Goal: Task Accomplishment & Management: Use online tool/utility

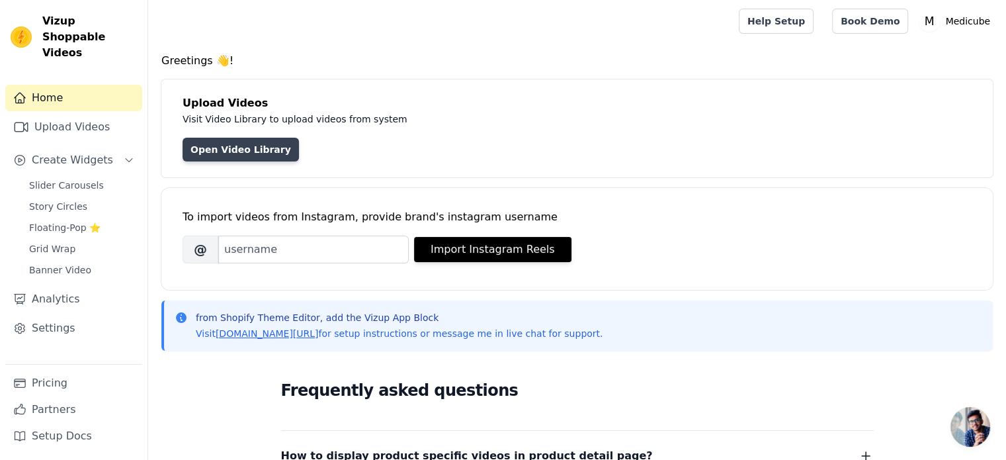
click at [241, 151] on link "Open Video Library" at bounding box center [241, 150] width 116 height 24
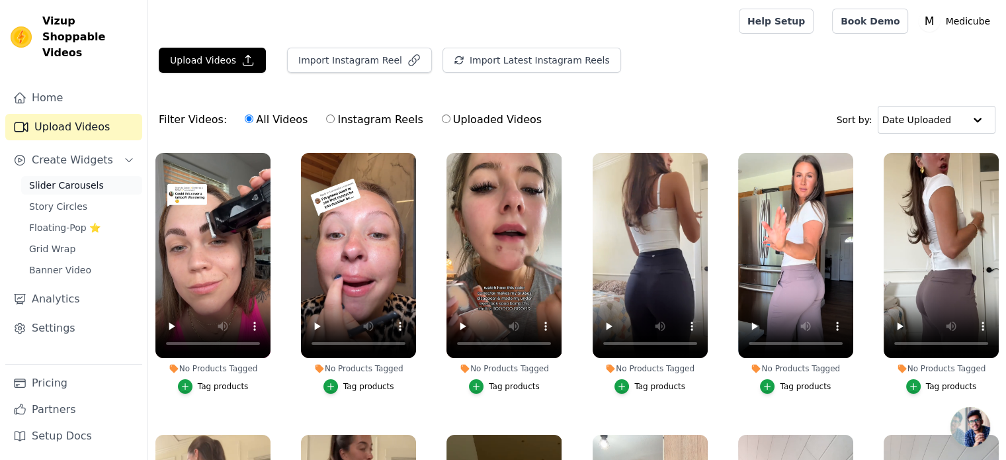
click at [77, 179] on span "Slider Carousels" at bounding box center [66, 185] width 75 height 13
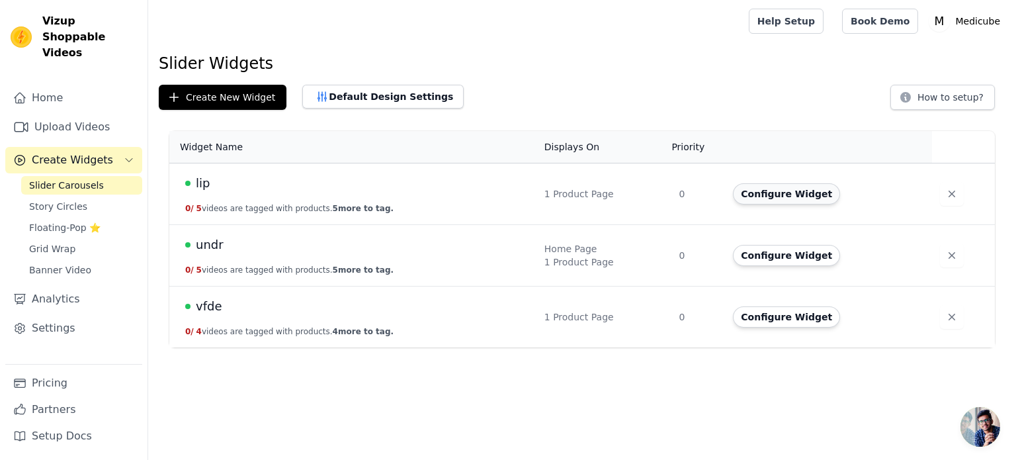
click at [763, 187] on button "Configure Widget" at bounding box center [786, 193] width 107 height 21
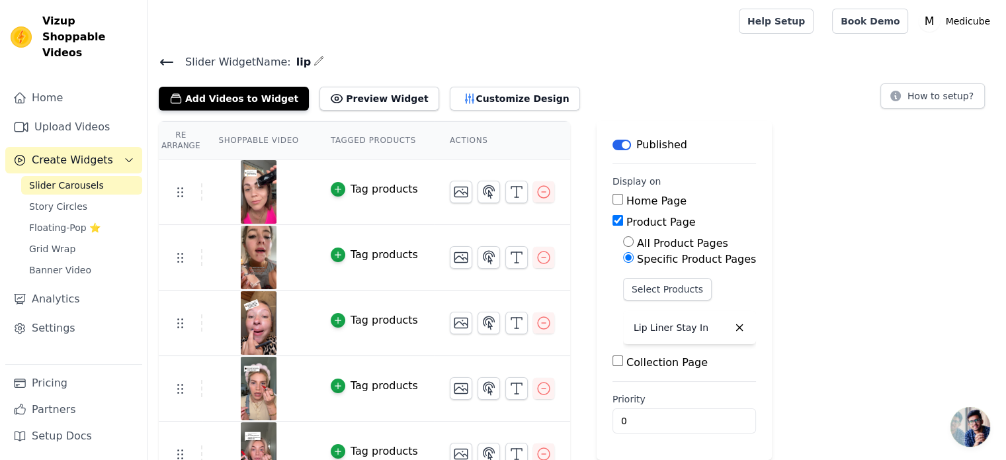
click at [79, 179] on span "Slider Carousels" at bounding box center [66, 185] width 75 height 13
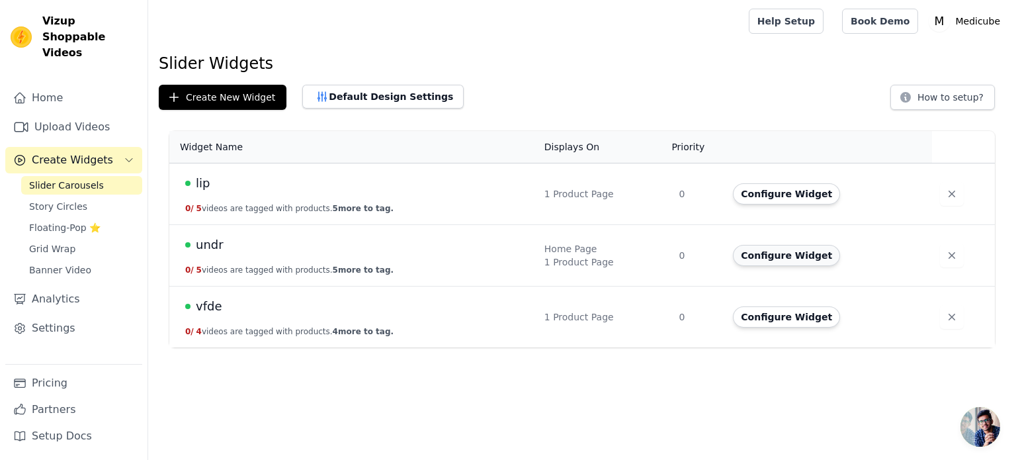
click at [757, 257] on button "Configure Widget" at bounding box center [786, 255] width 107 height 21
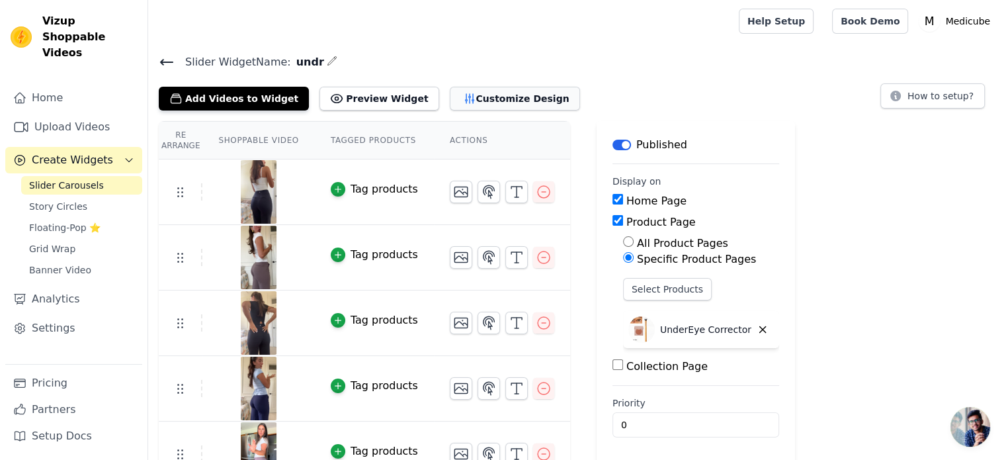
click at [450, 98] on button "Customize Design" at bounding box center [515, 99] width 130 height 24
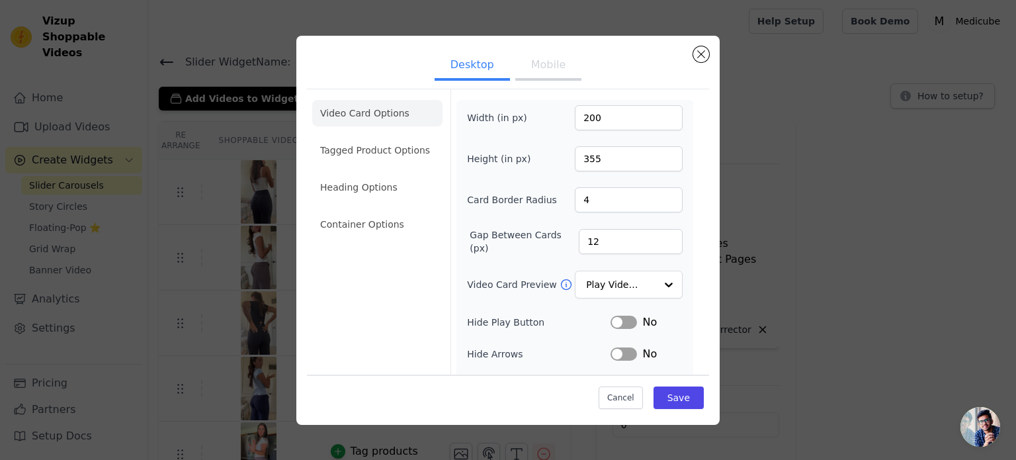
click at [550, 69] on button "Mobile" at bounding box center [548, 66] width 66 height 29
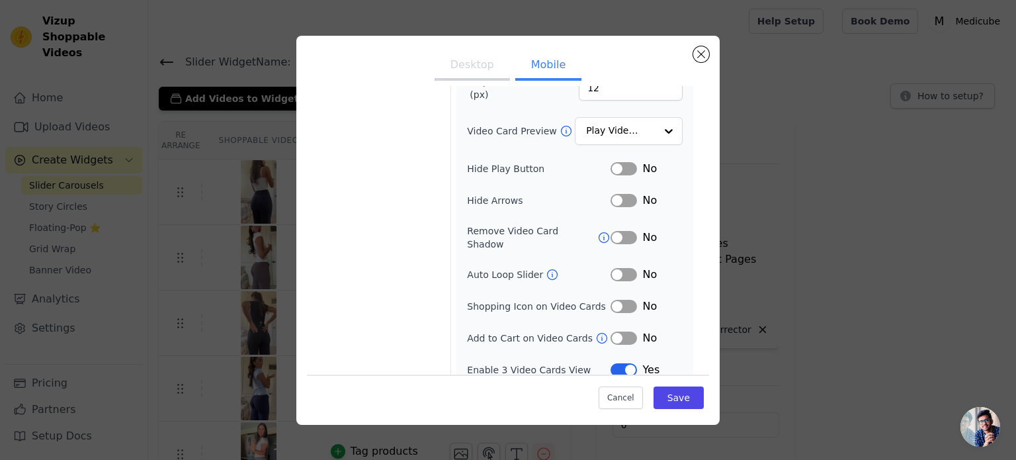
click at [619, 168] on button "Label" at bounding box center [623, 168] width 26 height 13
click at [610, 202] on button "Label" at bounding box center [623, 200] width 26 height 13
click at [616, 231] on button "Label" at bounding box center [623, 237] width 26 height 13
click at [612, 268] on button "Label" at bounding box center [623, 274] width 26 height 13
click at [610, 363] on button "Label" at bounding box center [623, 369] width 26 height 13
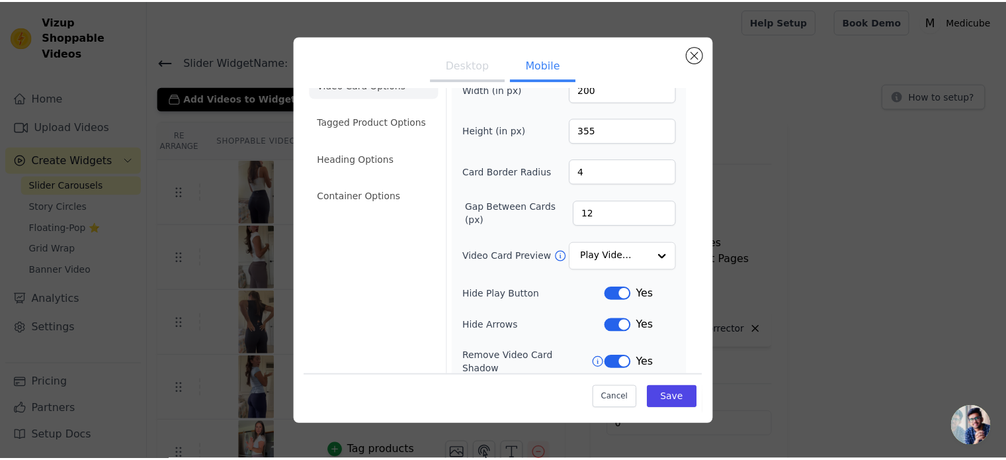
scroll to position [0, 0]
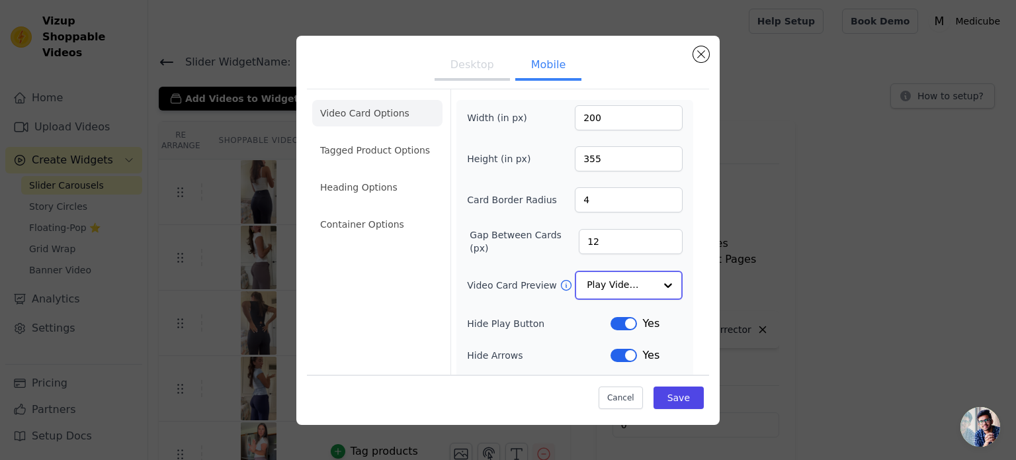
click at [618, 282] on input "Video Card Preview" at bounding box center [621, 285] width 68 height 26
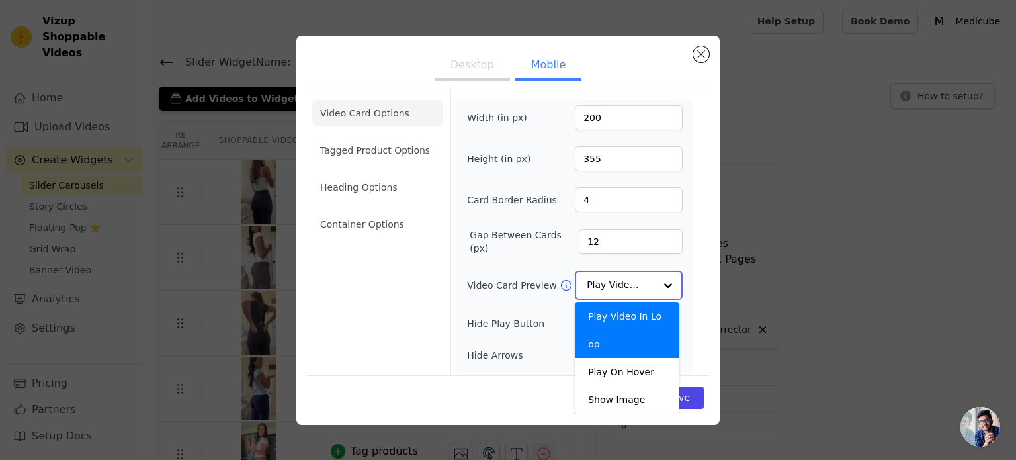
click at [618, 282] on input "Video Card Preview" at bounding box center [621, 285] width 68 height 26
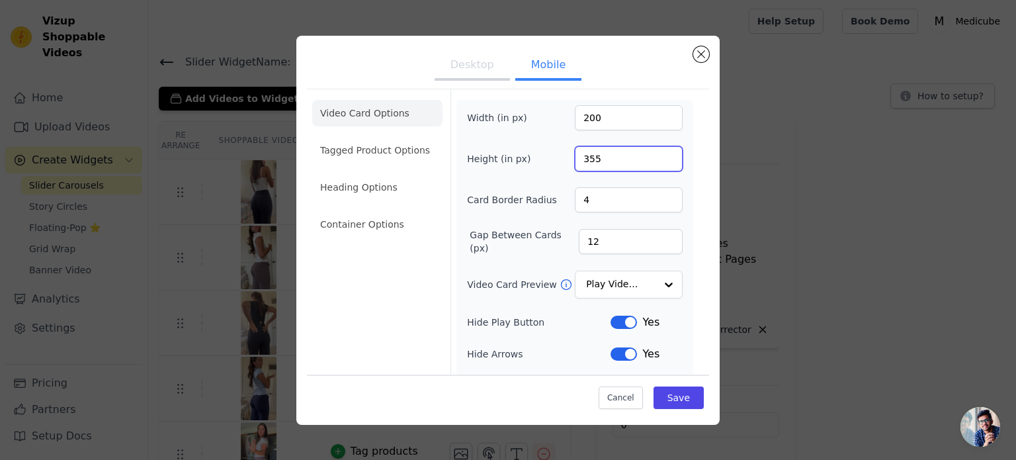
click at [592, 162] on input "355" at bounding box center [629, 158] width 108 height 25
click at [593, 161] on input "355" at bounding box center [629, 158] width 108 height 25
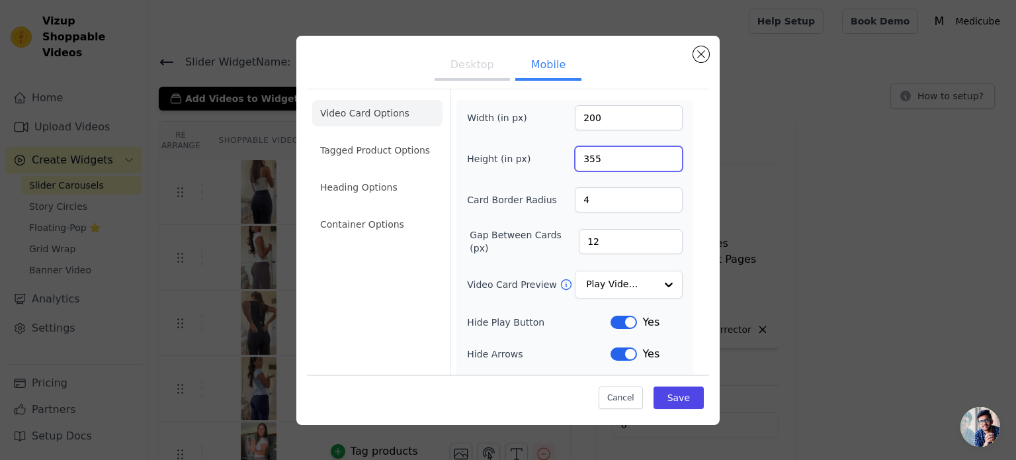
drag, startPoint x: 593, startPoint y: 161, endPoint x: 576, endPoint y: 161, distance: 16.5
click at [576, 161] on input "355" at bounding box center [629, 158] width 108 height 25
type input "400"
click at [674, 399] on button "Save" at bounding box center [678, 397] width 50 height 22
